Goal: Task Accomplishment & Management: Manage account settings

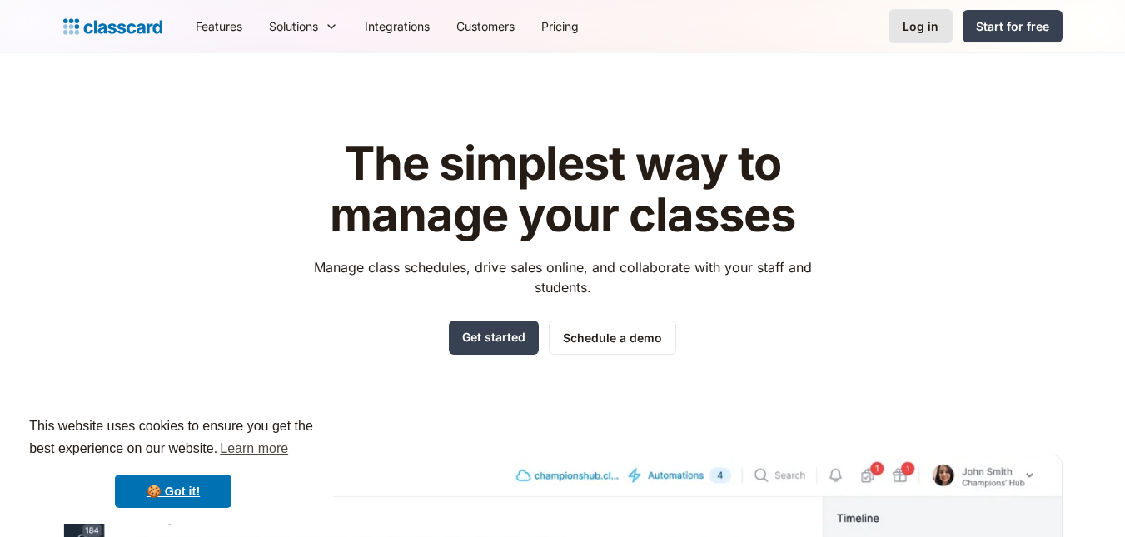
click at [931, 30] on div "Log in" at bounding box center [921, 25] width 36 height 17
